Goal: Information Seeking & Learning: Learn about a topic

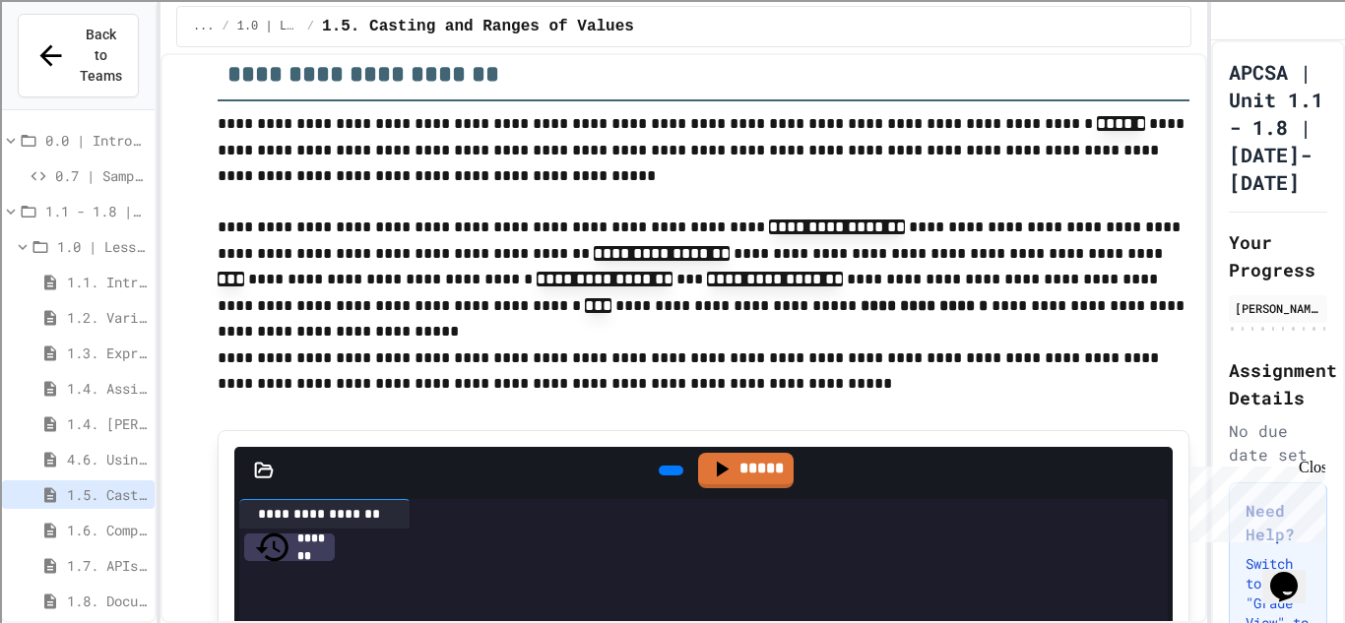
scroll to position [11252, 0]
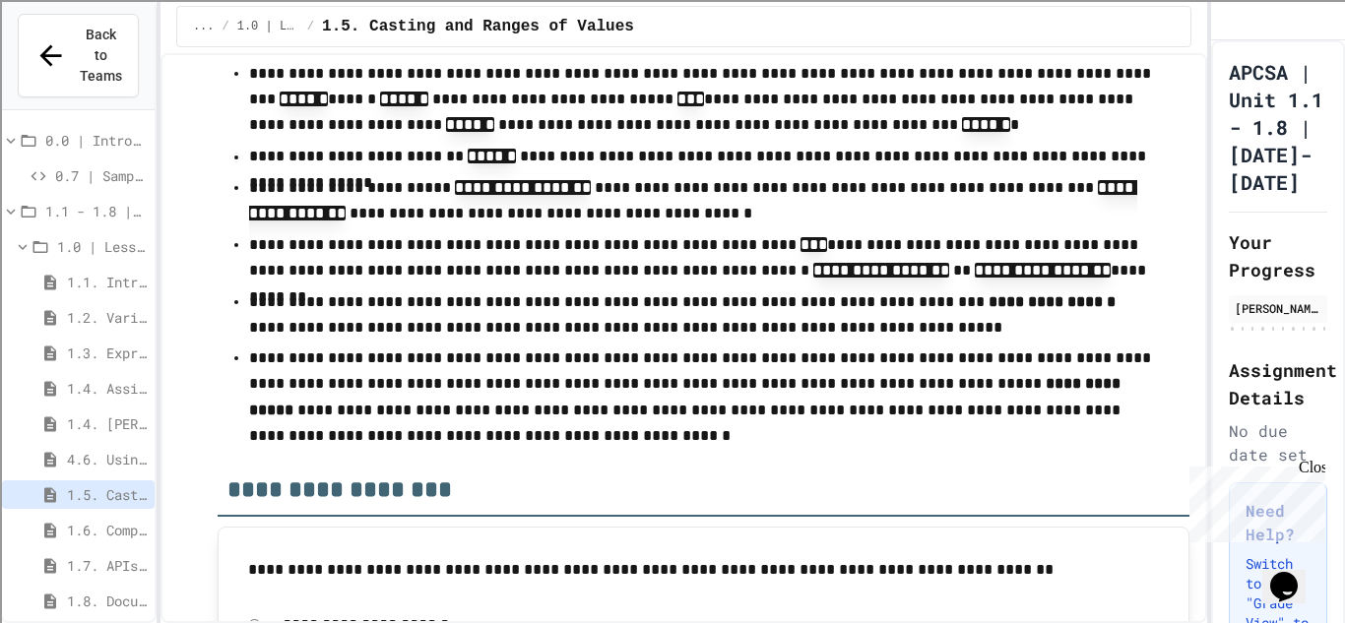
click at [727, 229] on p "**********" at bounding box center [703, 201] width 909 height 53
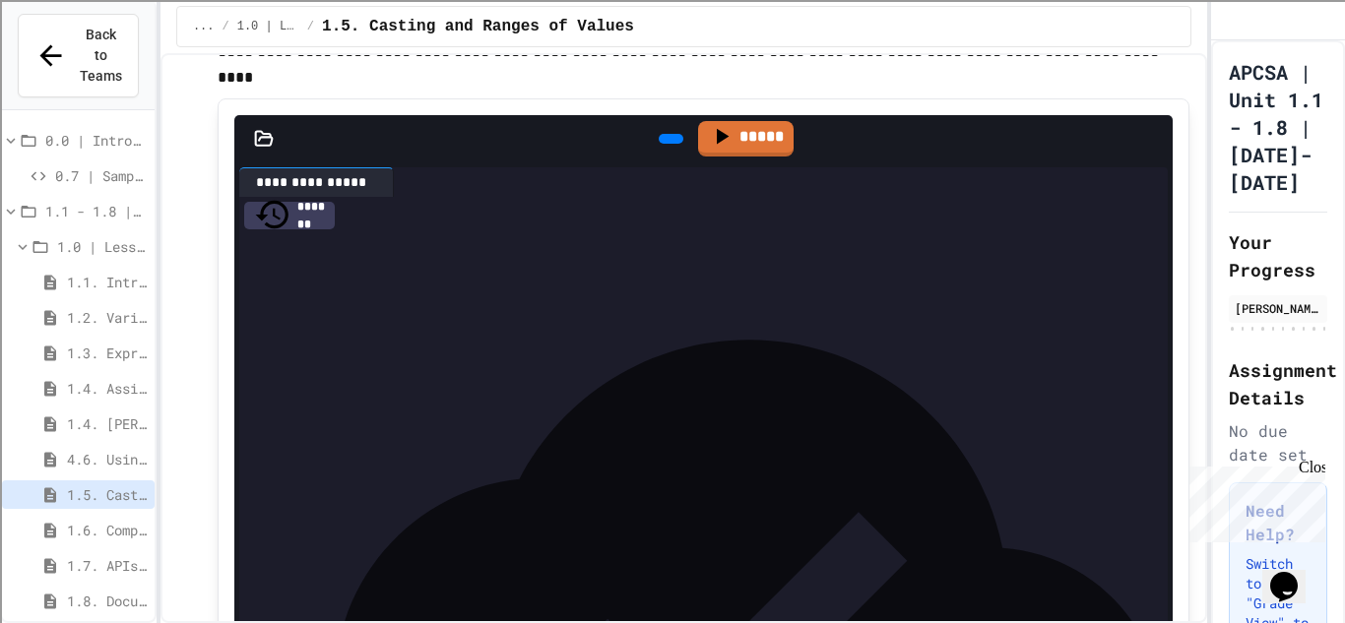
scroll to position [5443, 0]
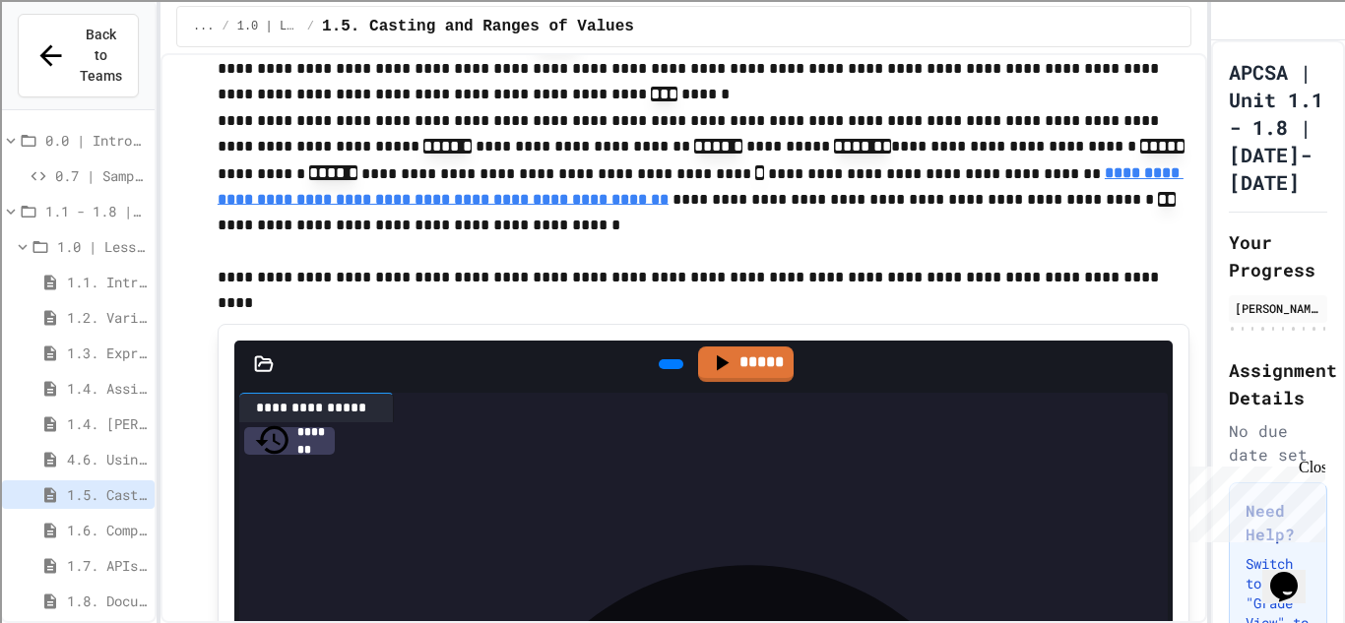
click at [669, 364] on icon at bounding box center [669, 364] width 0 height 0
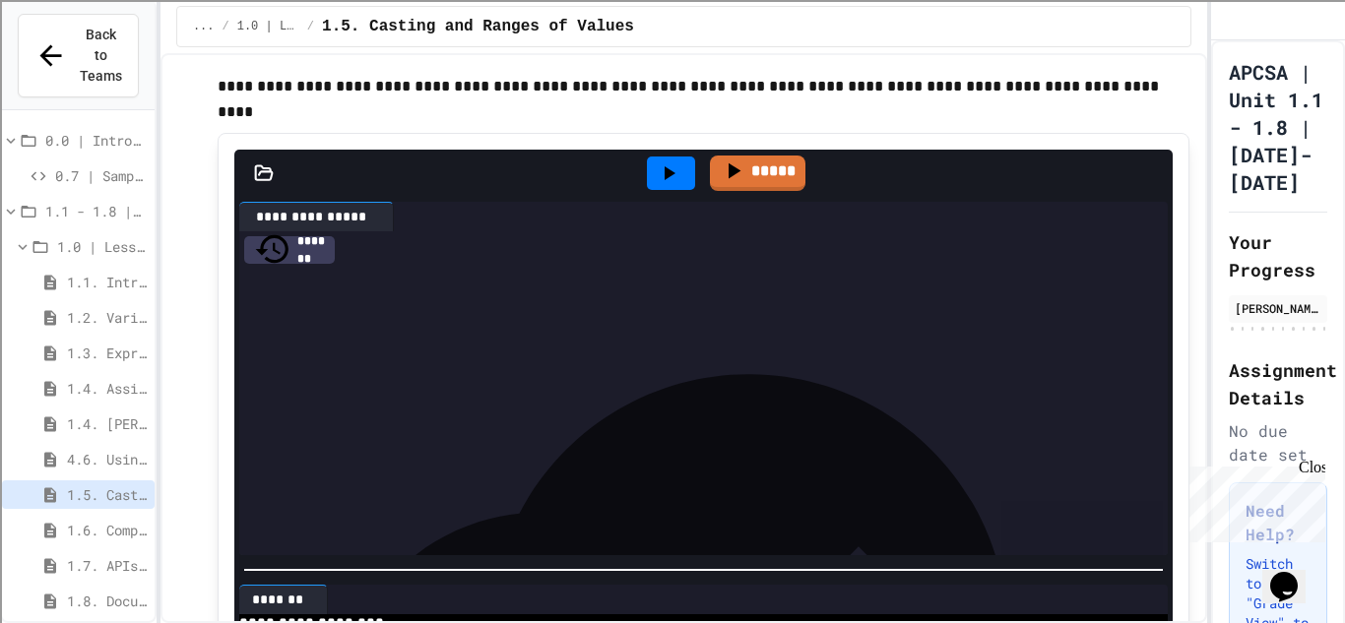
scroll to position [5632, 0]
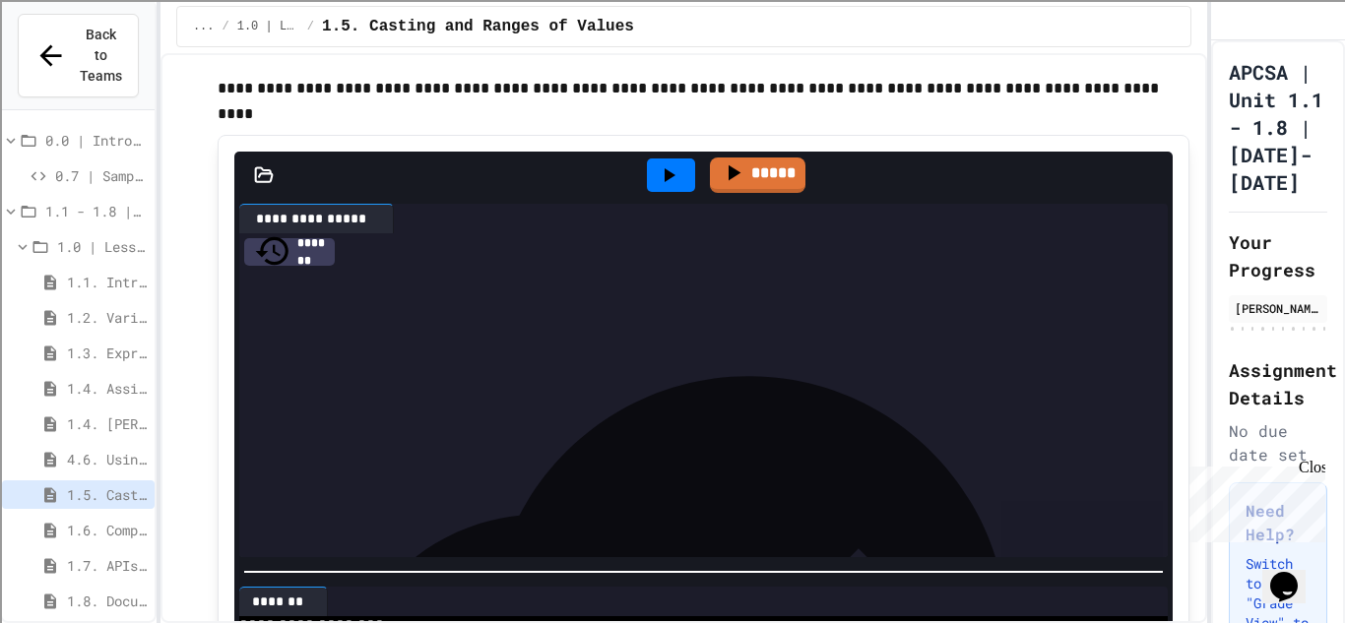
click at [666, 187] on icon at bounding box center [669, 176] width 24 height 24
click at [666, 194] on div "****" at bounding box center [670, 175] width 90 height 37
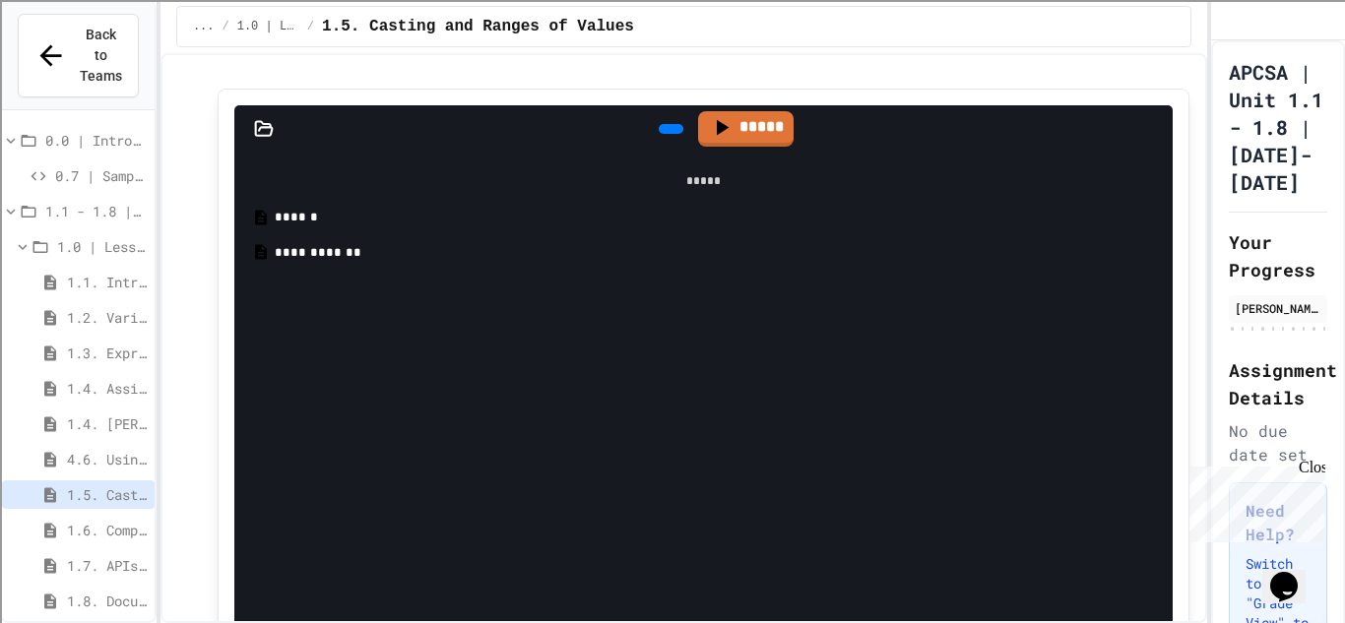
scroll to position [985, 0]
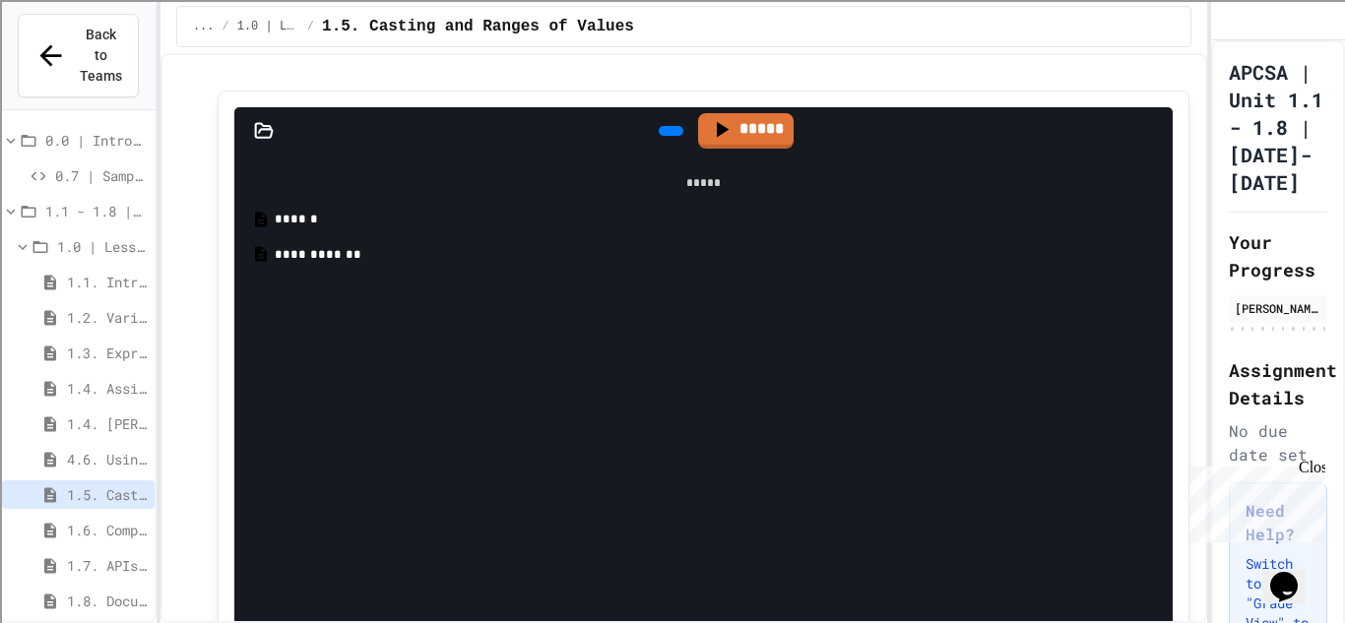
click at [474, 258] on div "**********" at bounding box center [718, 255] width 886 height 20
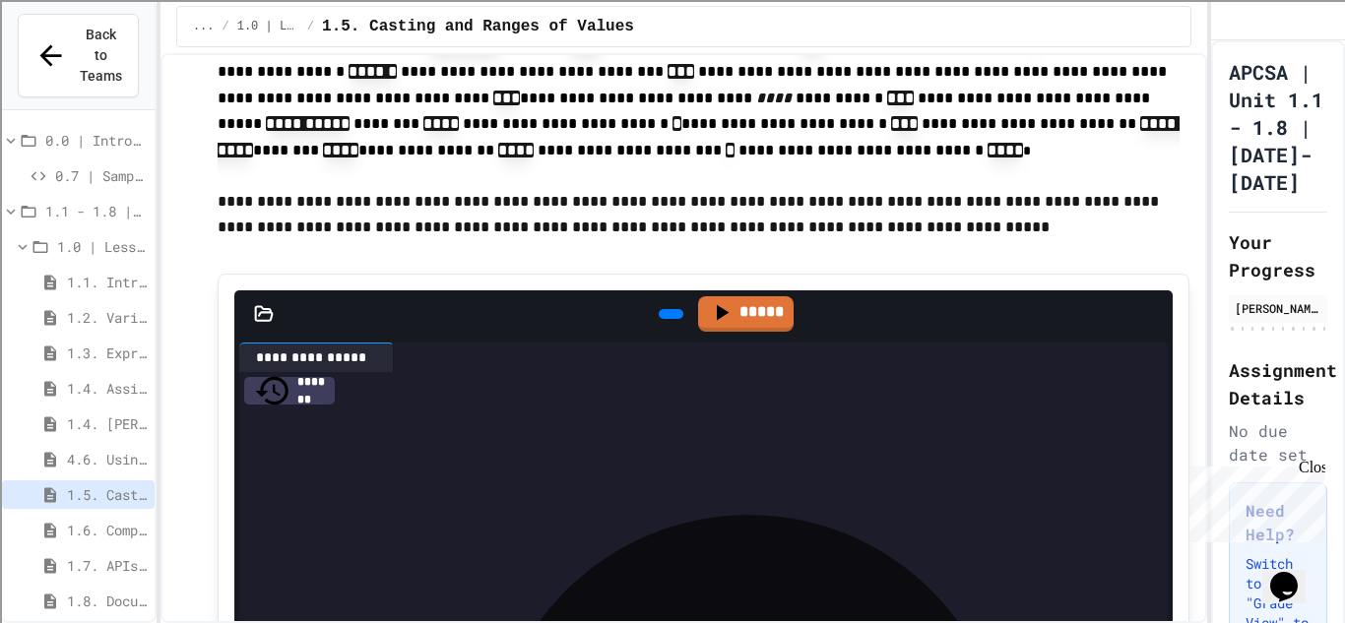
scroll to position [2947, 0]
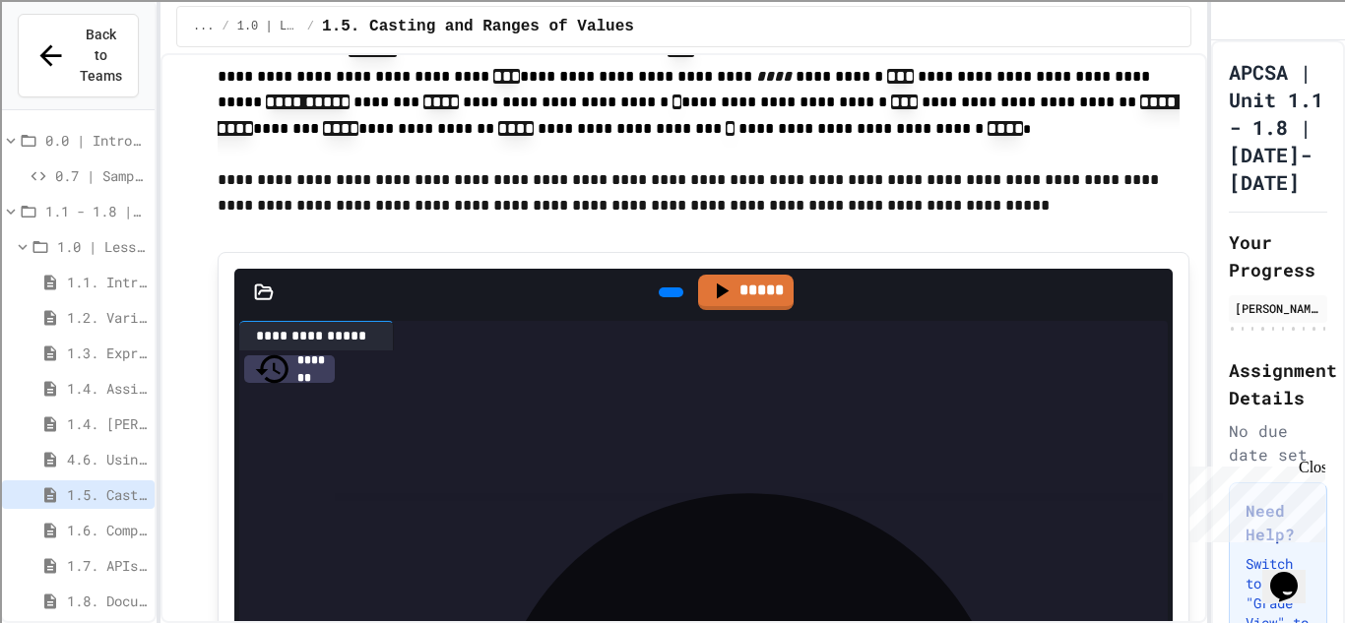
click at [669, 293] on icon at bounding box center [669, 293] width 0 height 0
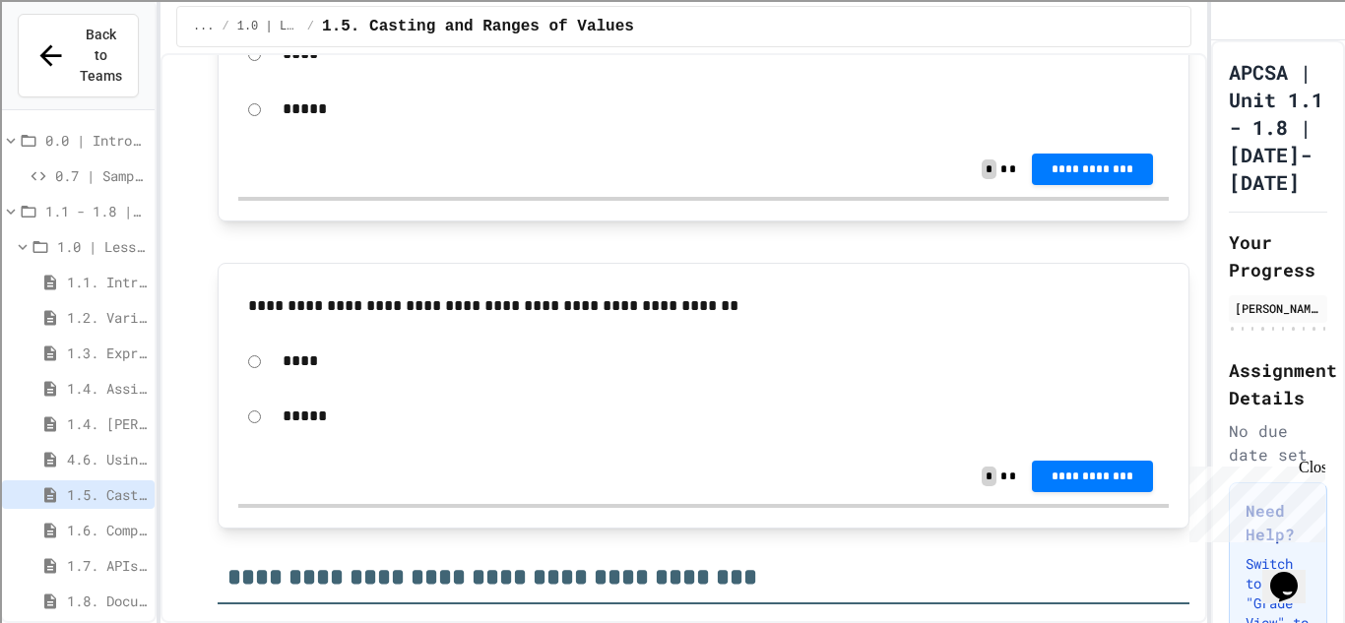
scroll to position [528, 0]
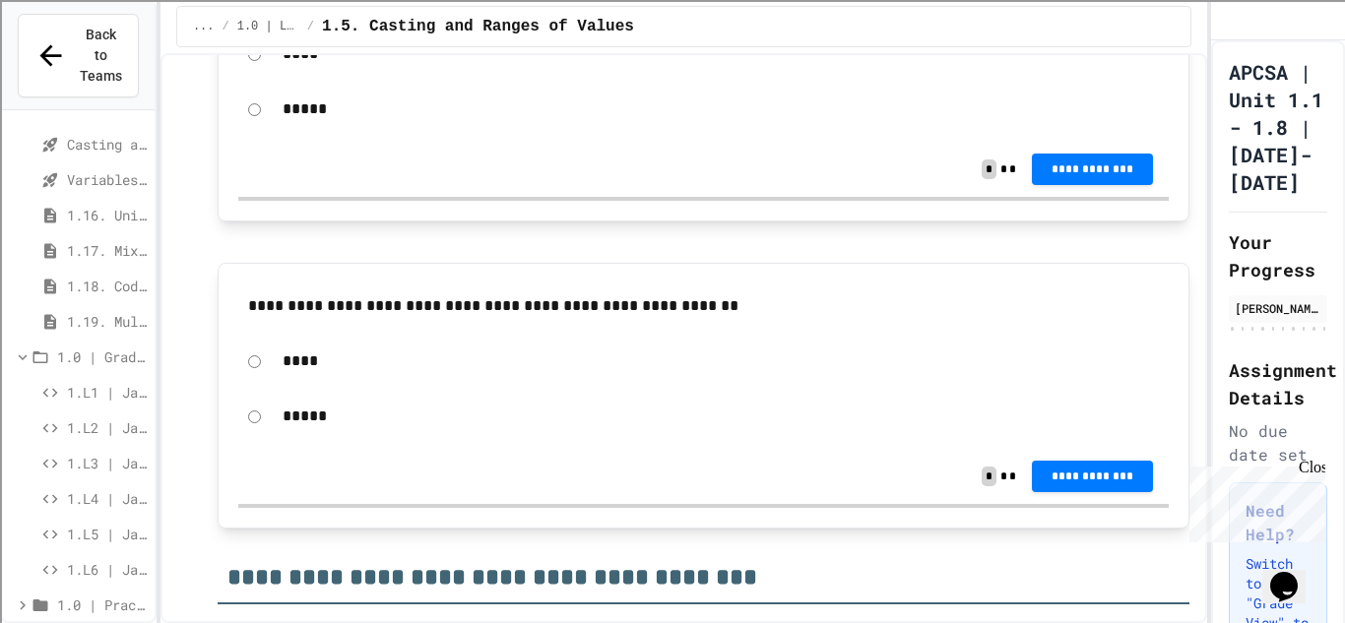
click at [117, 378] on div "1.L1 | Java Basics - Fish Lab" at bounding box center [78, 392] width 153 height 29
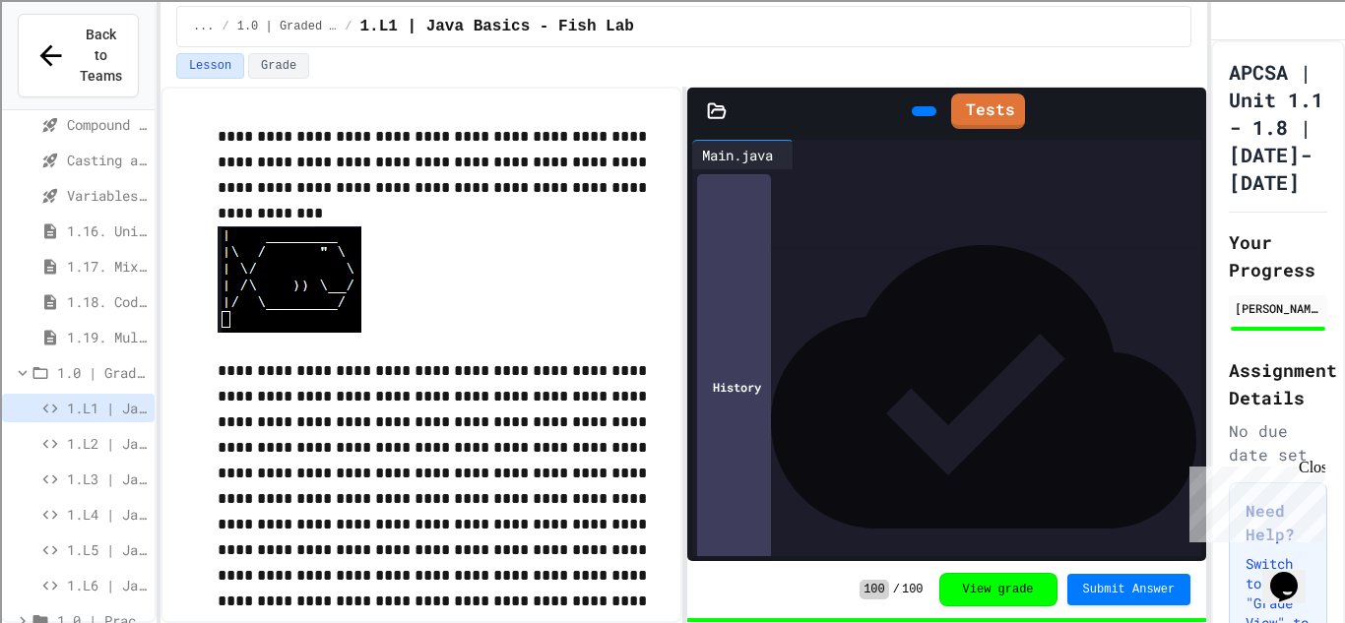
click at [102, 438] on div "1.L2 | Java Basics - Paragraphs Lab" at bounding box center [78, 446] width 153 height 35
click at [101, 433] on span "1.L2 | Java Basics - Paragraphs Lab" at bounding box center [107, 443] width 80 height 21
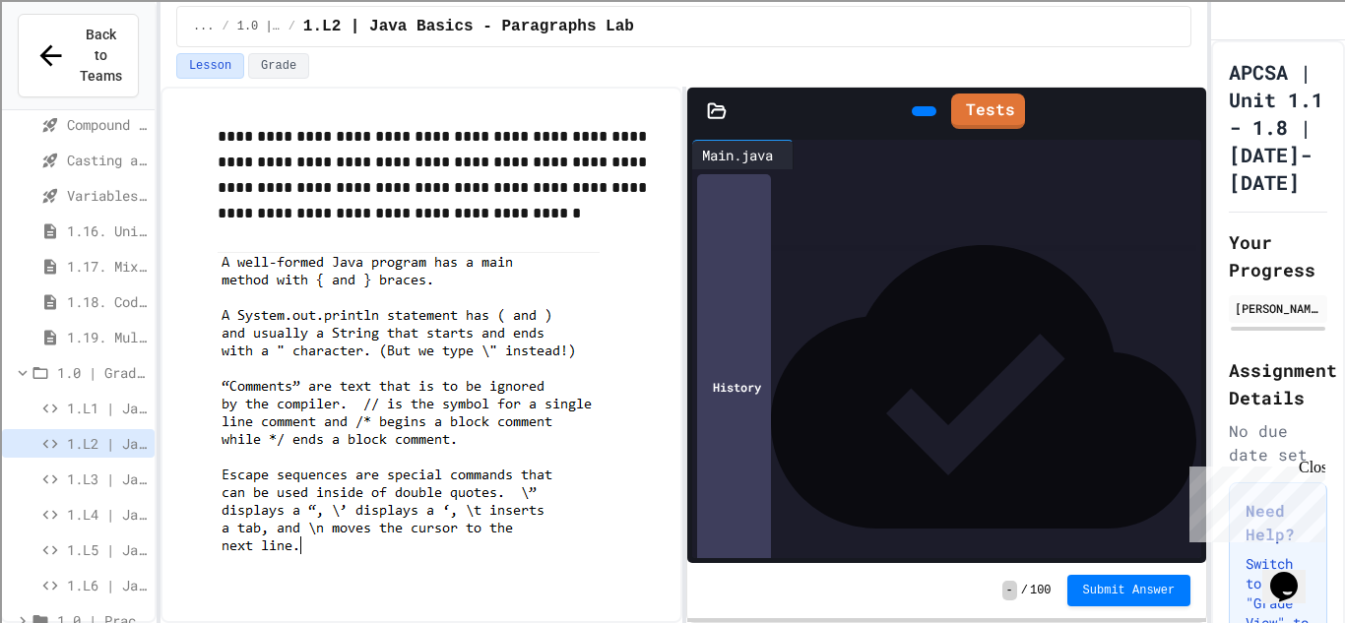
click at [80, 469] on span "1.L3 | Java Basics - Printing Code Lab" at bounding box center [107, 479] width 80 height 21
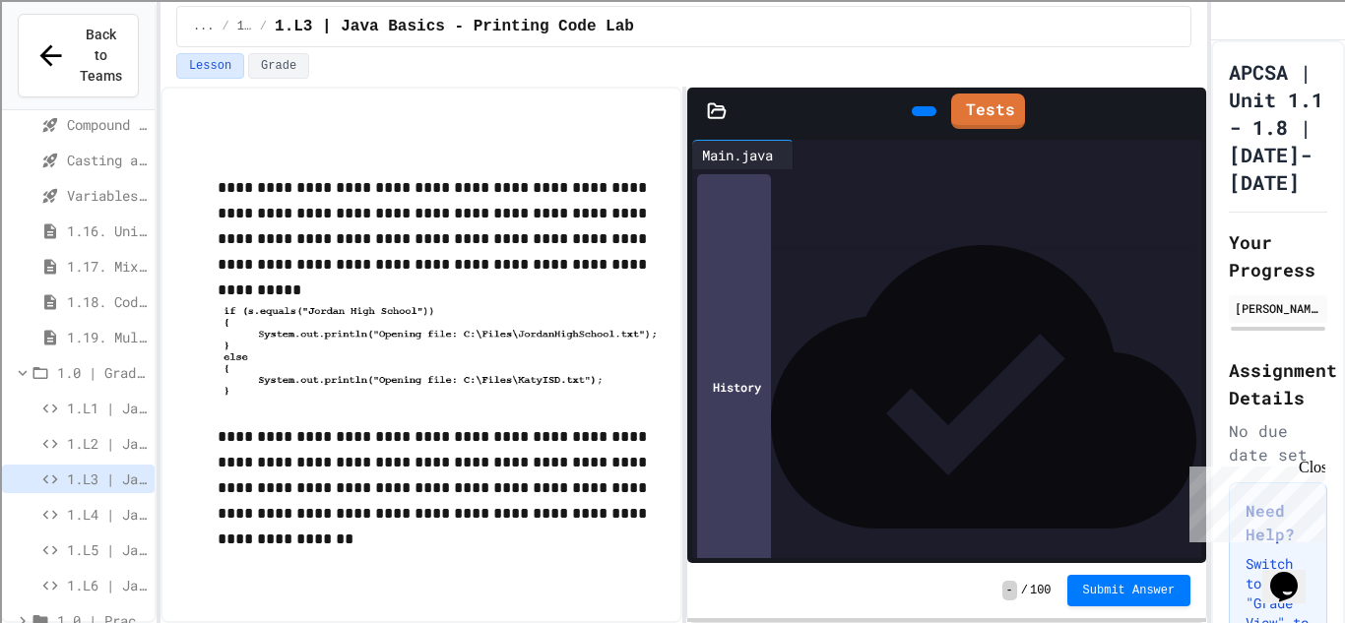
click at [99, 398] on div "1.L1 | Java Basics - Fish Lab" at bounding box center [78, 408] width 153 height 29
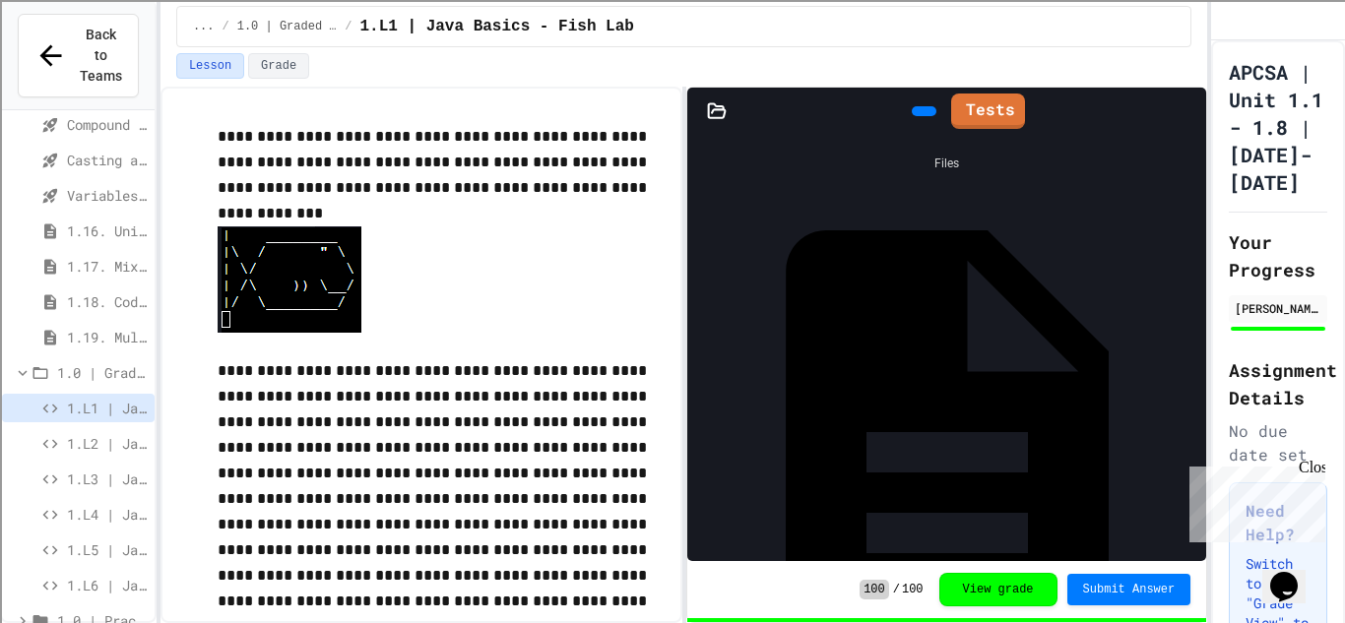
click at [1195, 424] on div "Main.java" at bounding box center [1195, 434] width 0 height 20
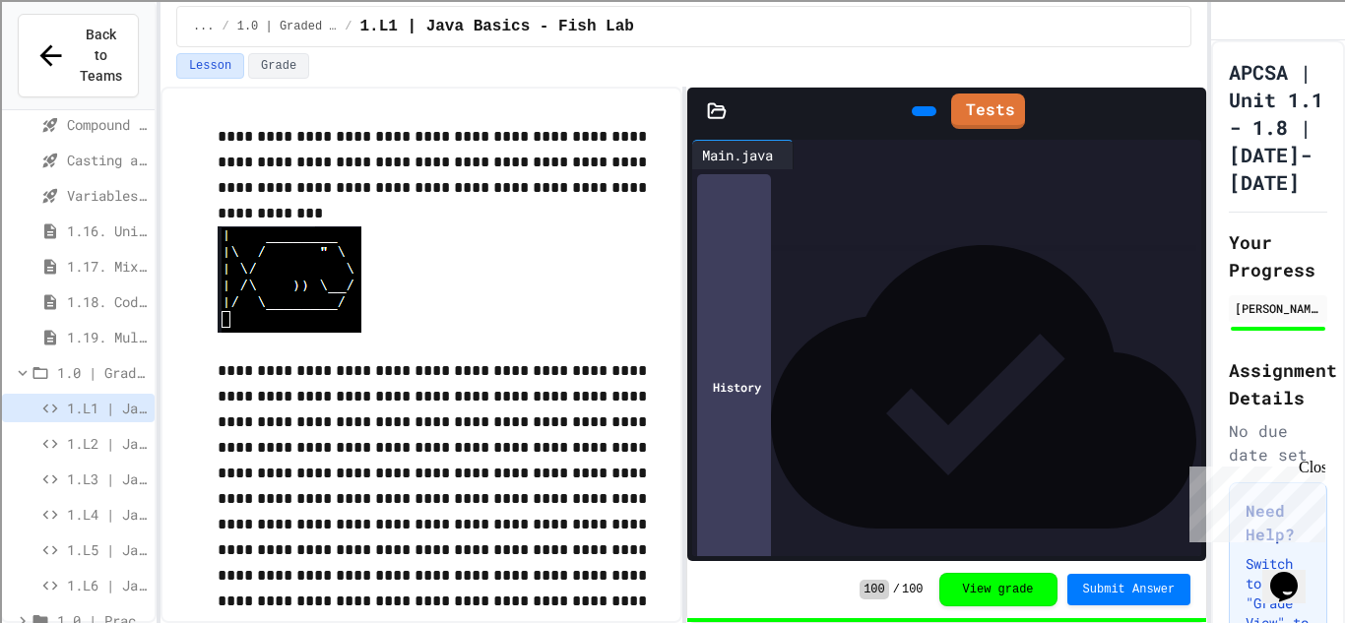
click at [922, 111] on icon at bounding box center [922, 111] width 0 height 0
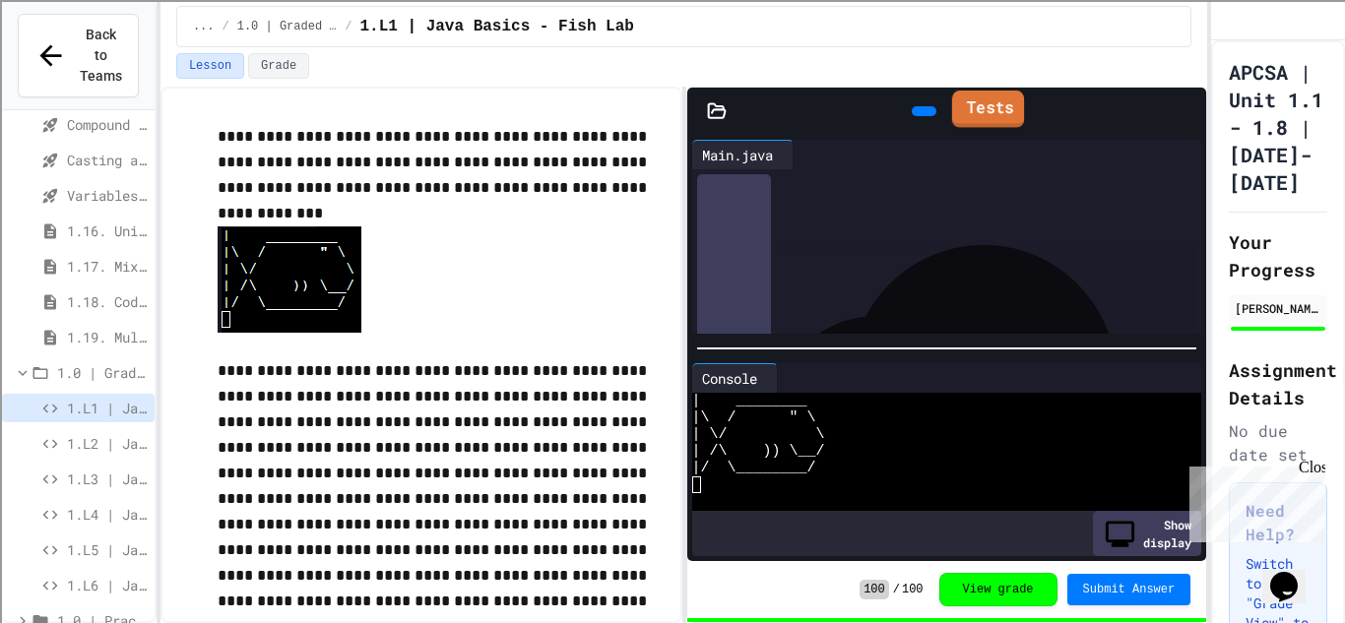
click at [985, 106] on link "Tests" at bounding box center [988, 109] width 72 height 37
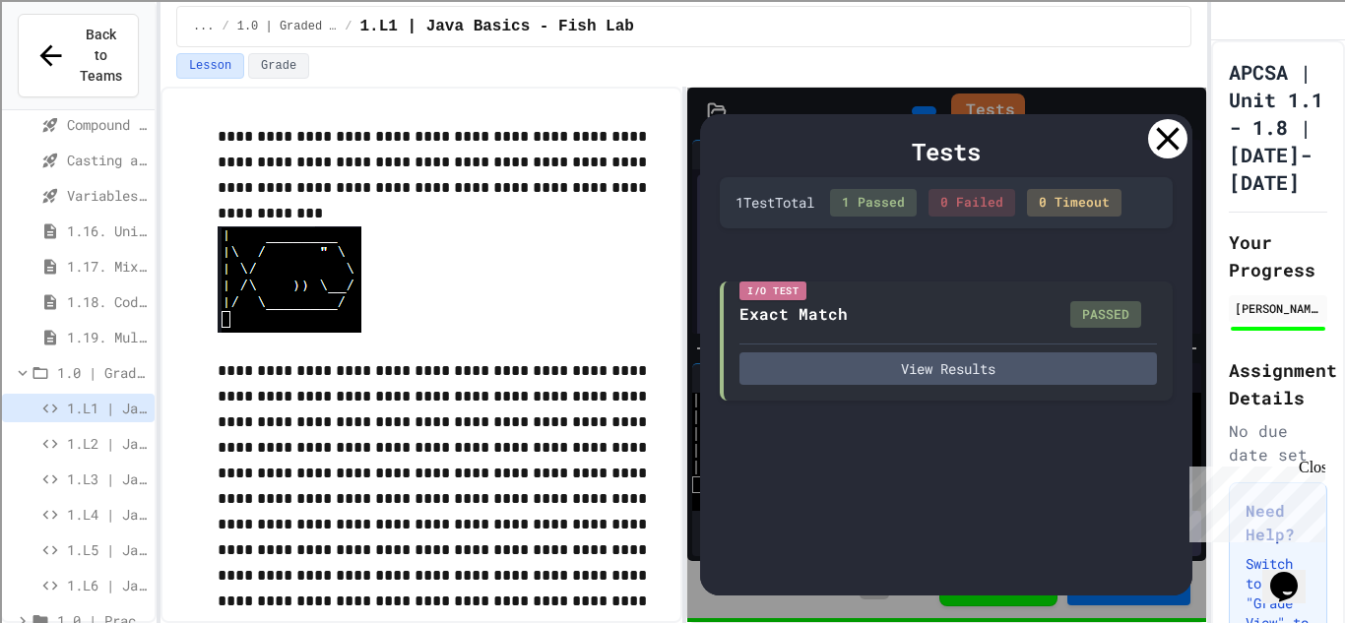
click at [975, 378] on button "View Results" at bounding box center [949, 369] width 418 height 33
click at [1158, 147] on icon at bounding box center [1167, 138] width 39 height 39
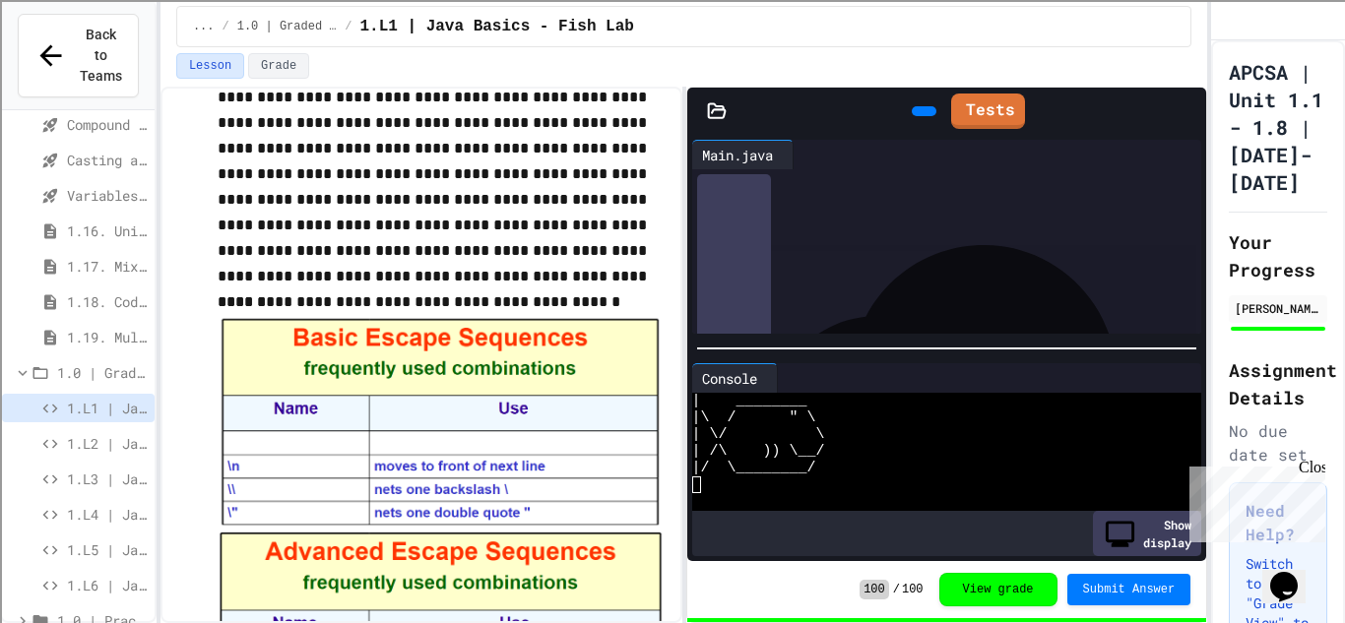
scroll to position [446, 0]
